Goal: Check status: Check status

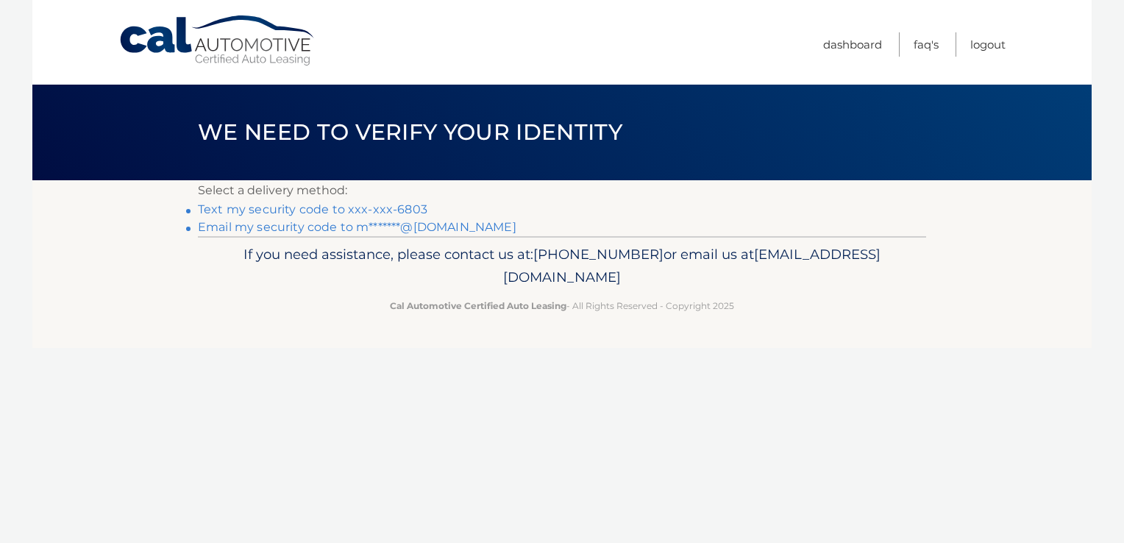
click at [271, 210] on link "Text my security code to xxx-xxx-6803" at bounding box center [312, 209] width 229 height 14
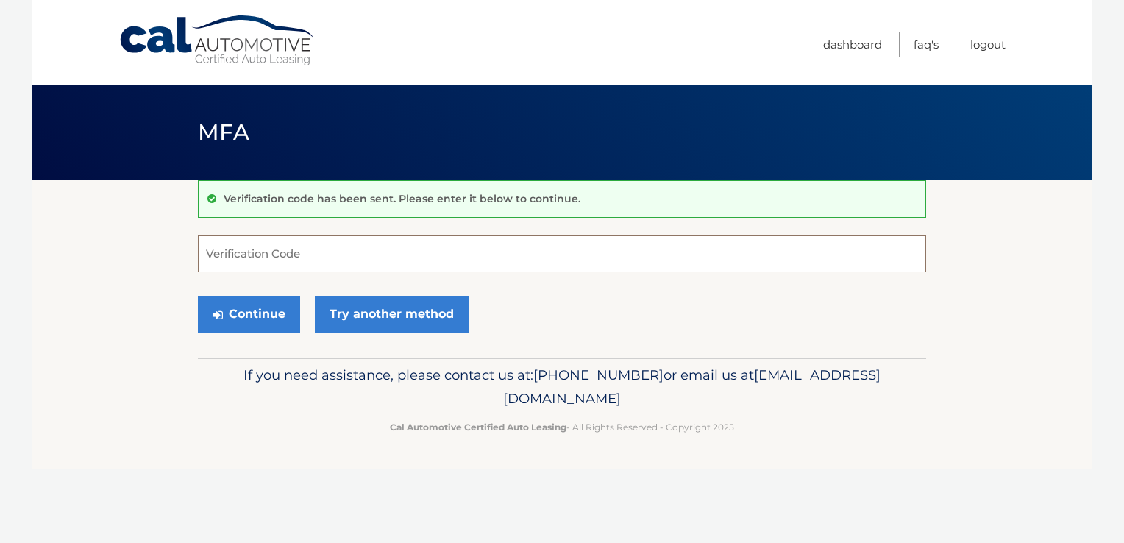
click at [377, 260] on input "Verification Code" at bounding box center [562, 253] width 728 height 37
type input "098566"
click at [255, 305] on button "Continue" at bounding box center [249, 314] width 102 height 37
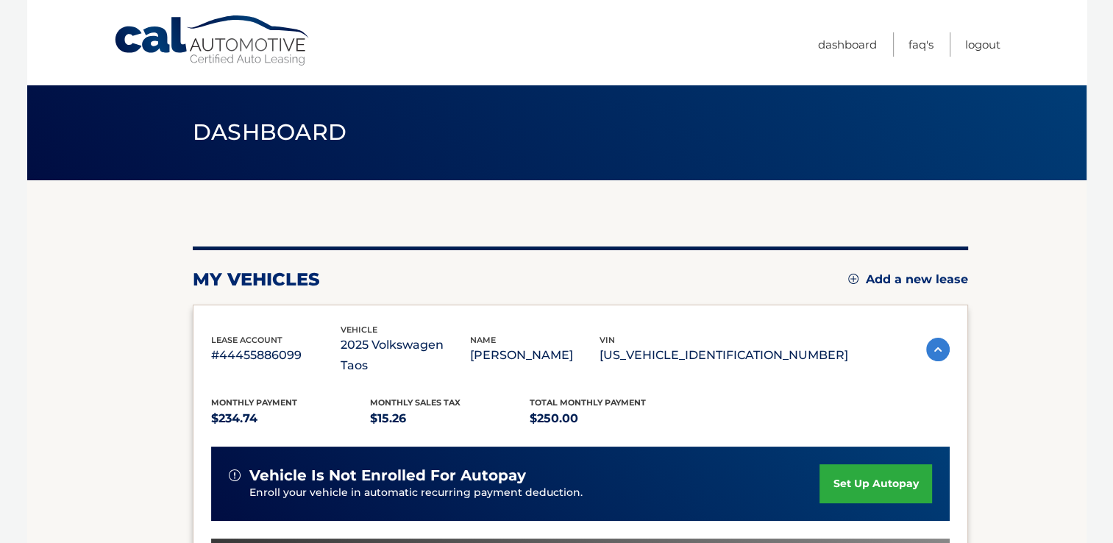
drag, startPoint x: 685, startPoint y: 344, endPoint x: 813, endPoint y: 349, distance: 127.3
click at [813, 349] on p "[US_VEHICLE_IDENTIFICATION_NUMBER]" at bounding box center [723, 355] width 249 height 21
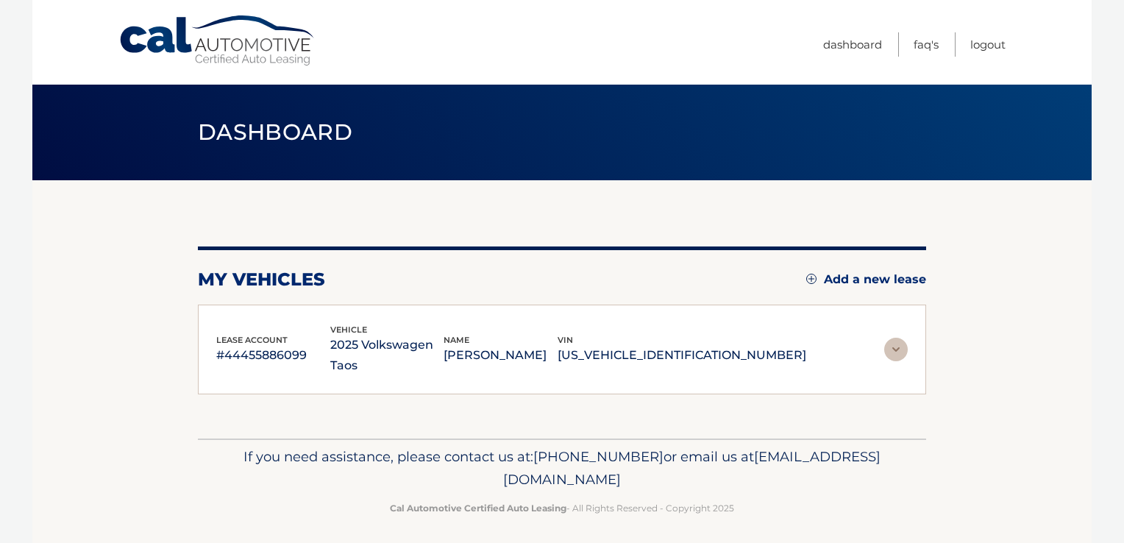
drag, startPoint x: 813, startPoint y: 349, endPoint x: 755, endPoint y: 344, distance: 58.3
copy p "[US_VEHICLE_IDENTIFICATION_NUMBER]"
click at [841, 445] on p "If you need assistance, please contact us at: 609-807-3200 or email us at Custo…" at bounding box center [561, 468] width 709 height 47
click at [893, 338] on img at bounding box center [896, 350] width 24 height 24
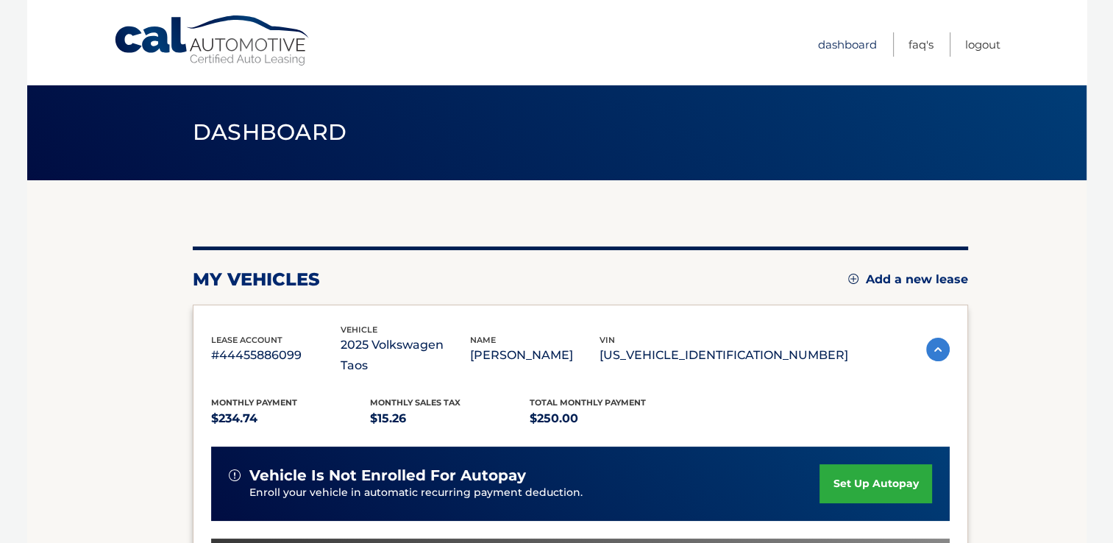
click at [840, 41] on link "Dashboard" at bounding box center [847, 44] width 59 height 24
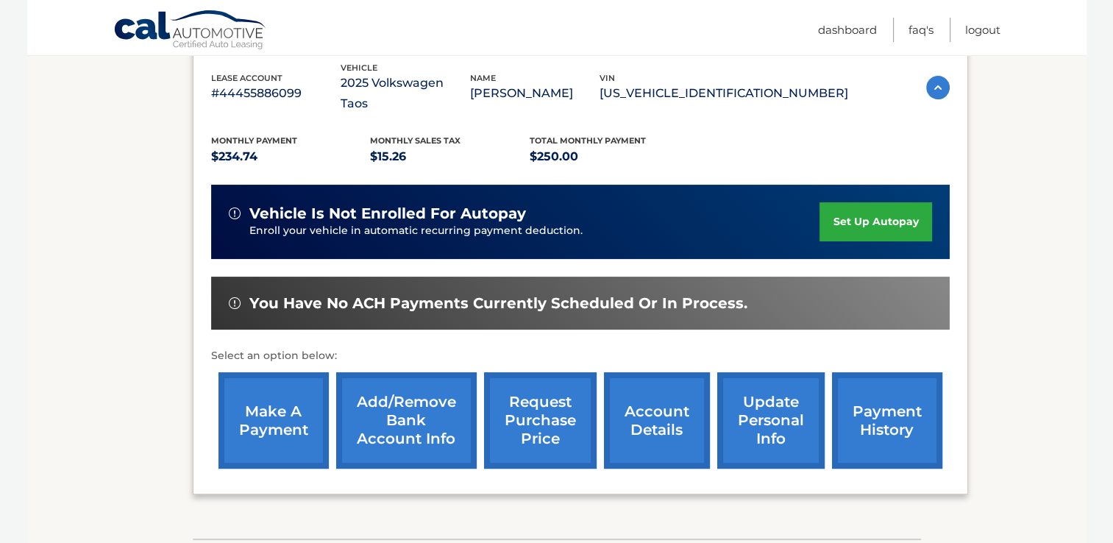
scroll to position [294, 0]
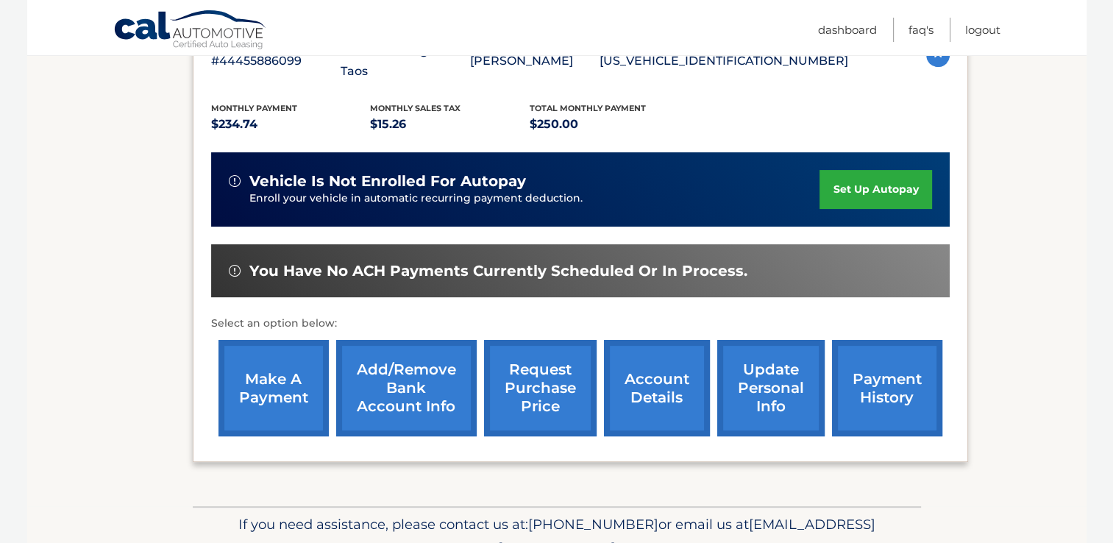
click at [881, 384] on link "payment history" at bounding box center [887, 388] width 110 height 96
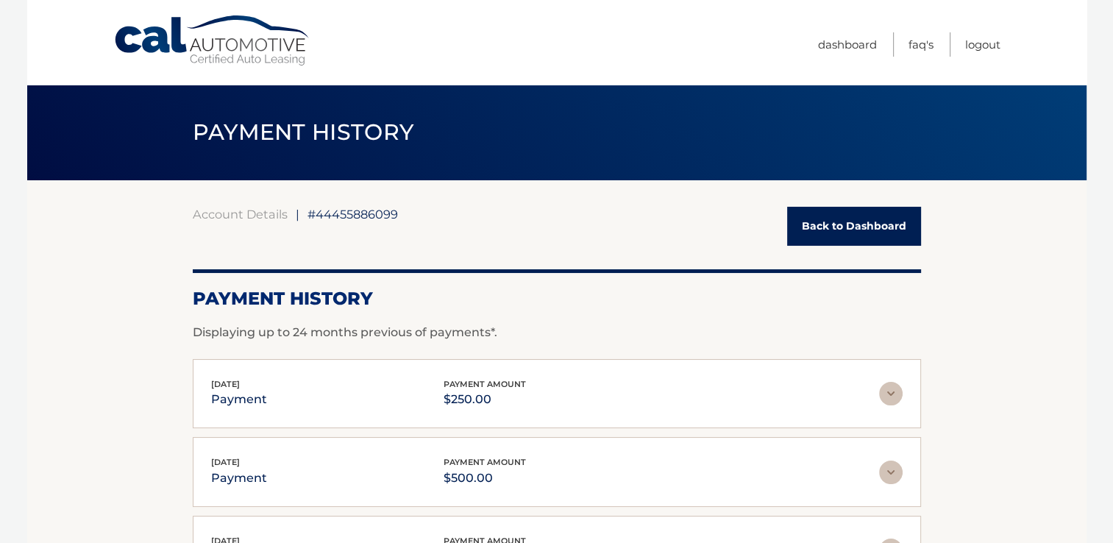
click at [868, 225] on link "Back to Dashboard" at bounding box center [854, 226] width 134 height 39
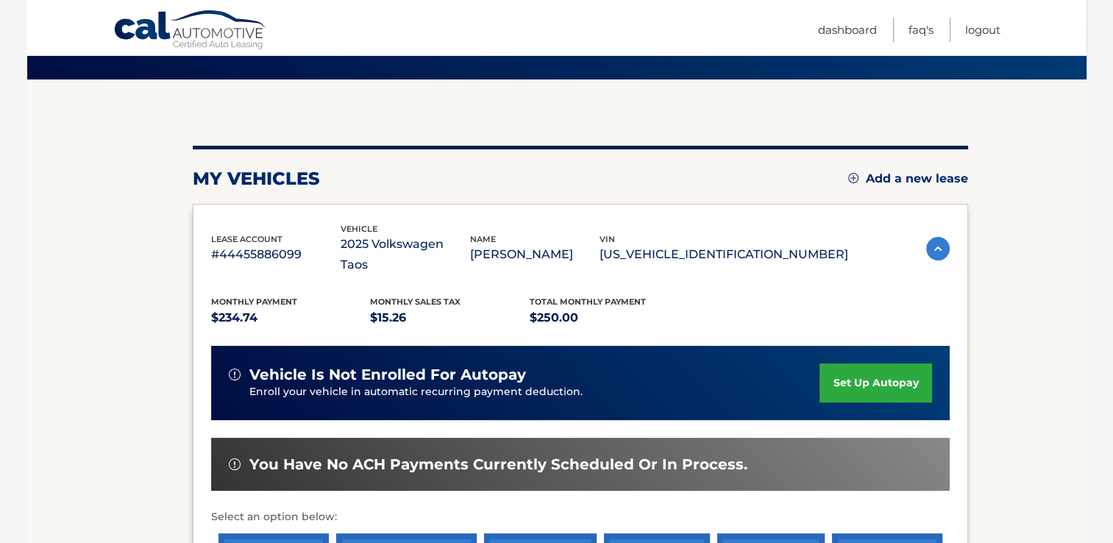
scroll to position [294, 0]
